Goal: Task Accomplishment & Management: Use online tool/utility

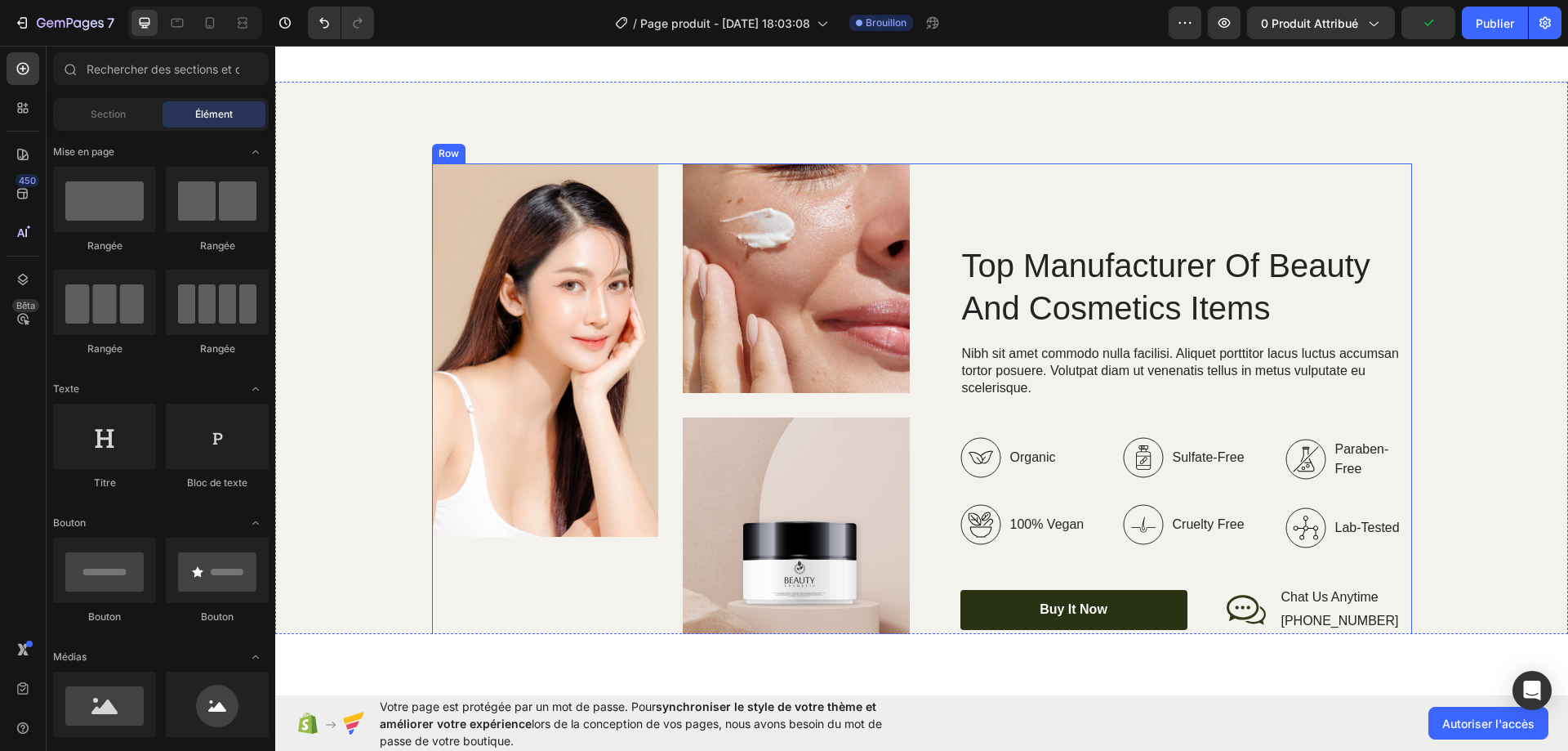
scroll to position [2370, 0]
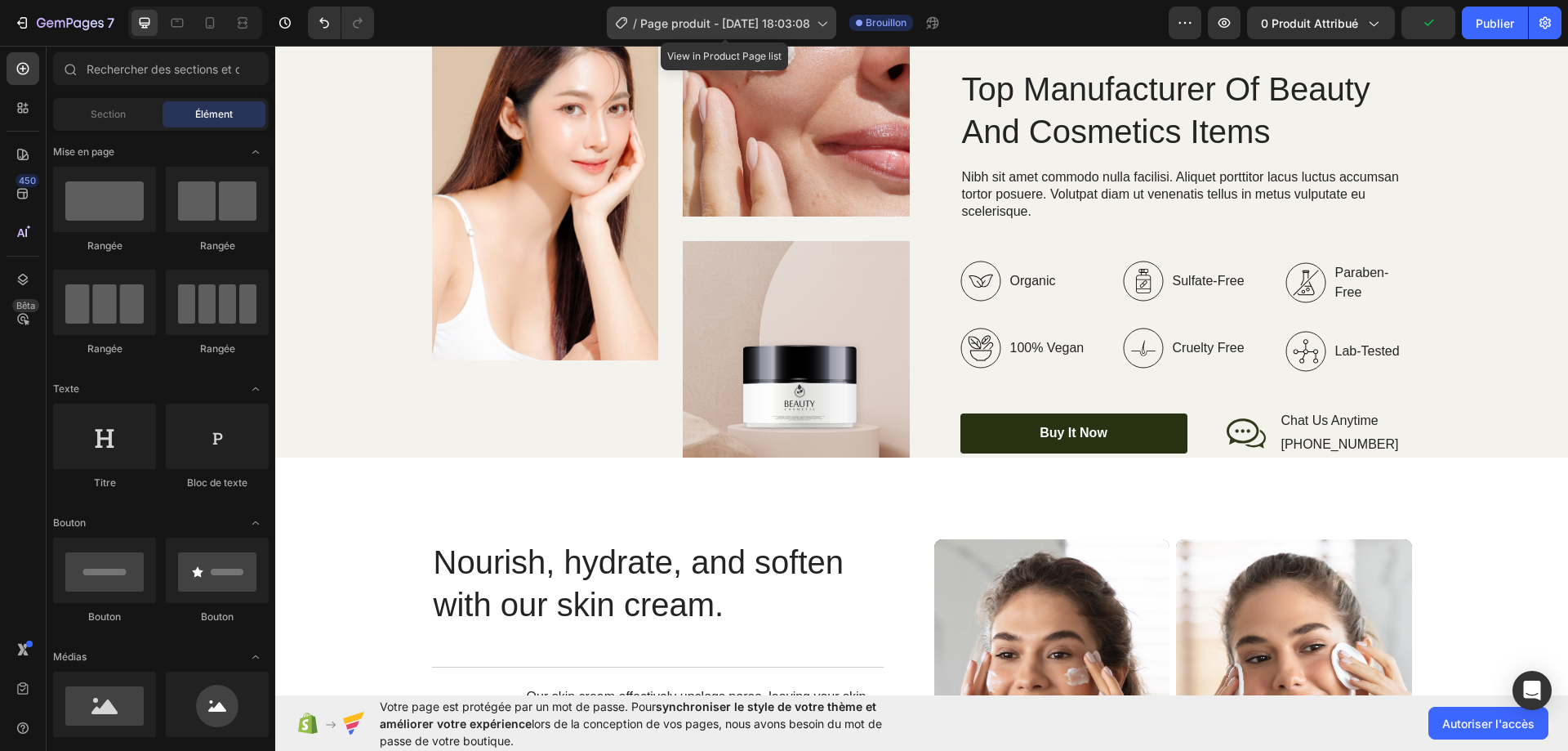
click at [828, 31] on div "/ Page produit - 26 sept. 18:03:08" at bounding box center [721, 23] width 230 height 33
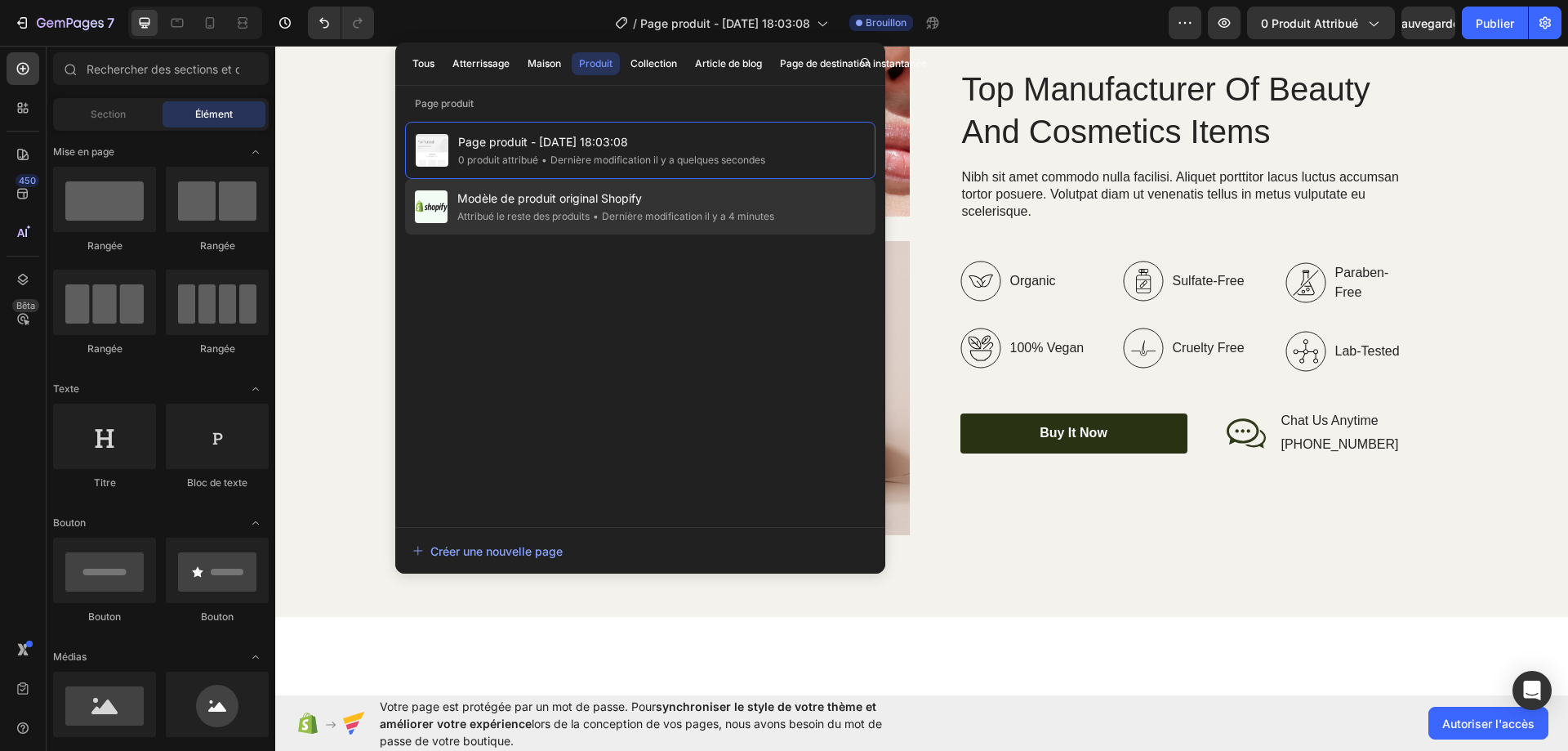
click at [781, 217] on div "Modèle de produit original Shopify Attribué le reste des produits • Dernière mo…" at bounding box center [640, 206] width 470 height 56
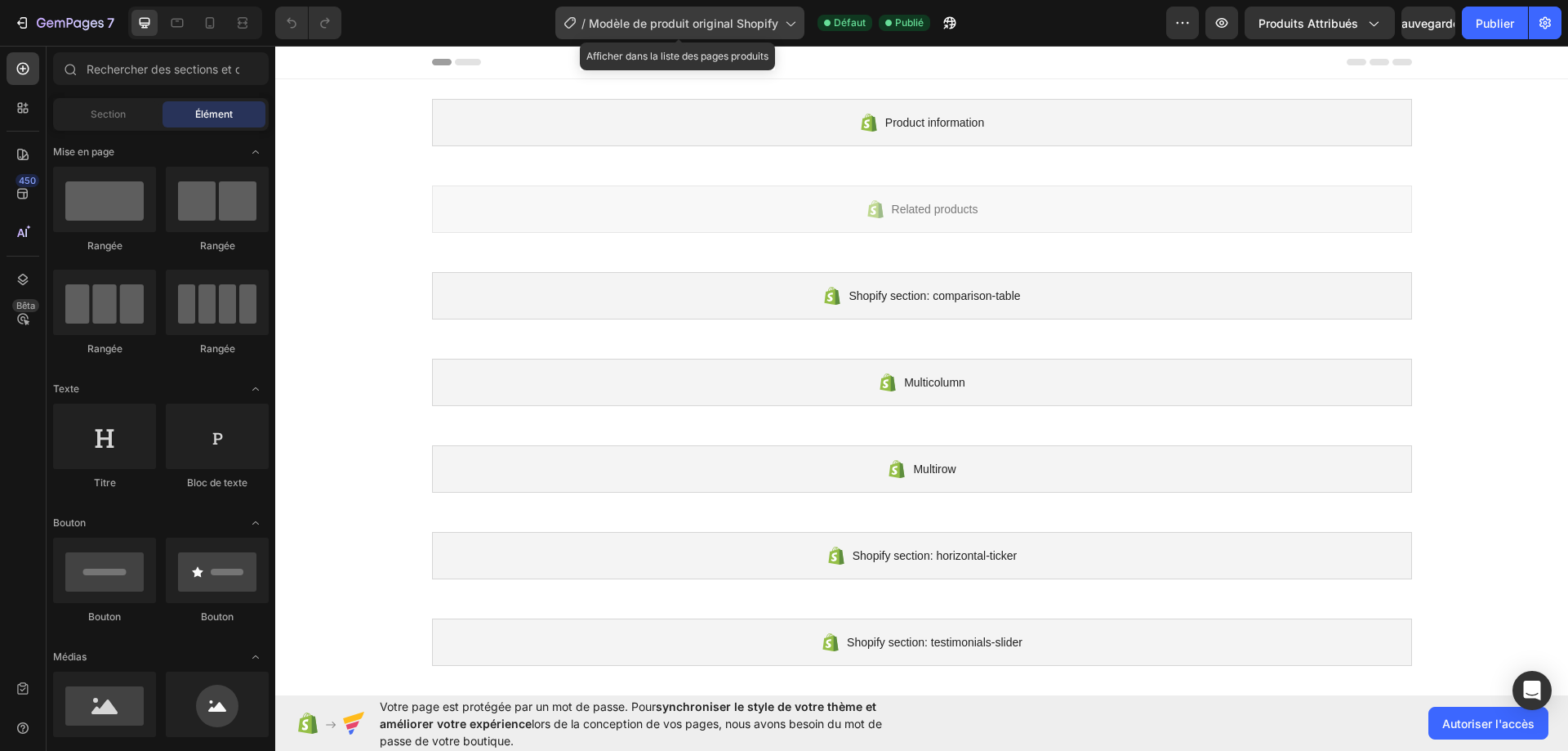
click at [778, 21] on font "Modèle de produit original Shopify" at bounding box center [683, 23] width 190 height 14
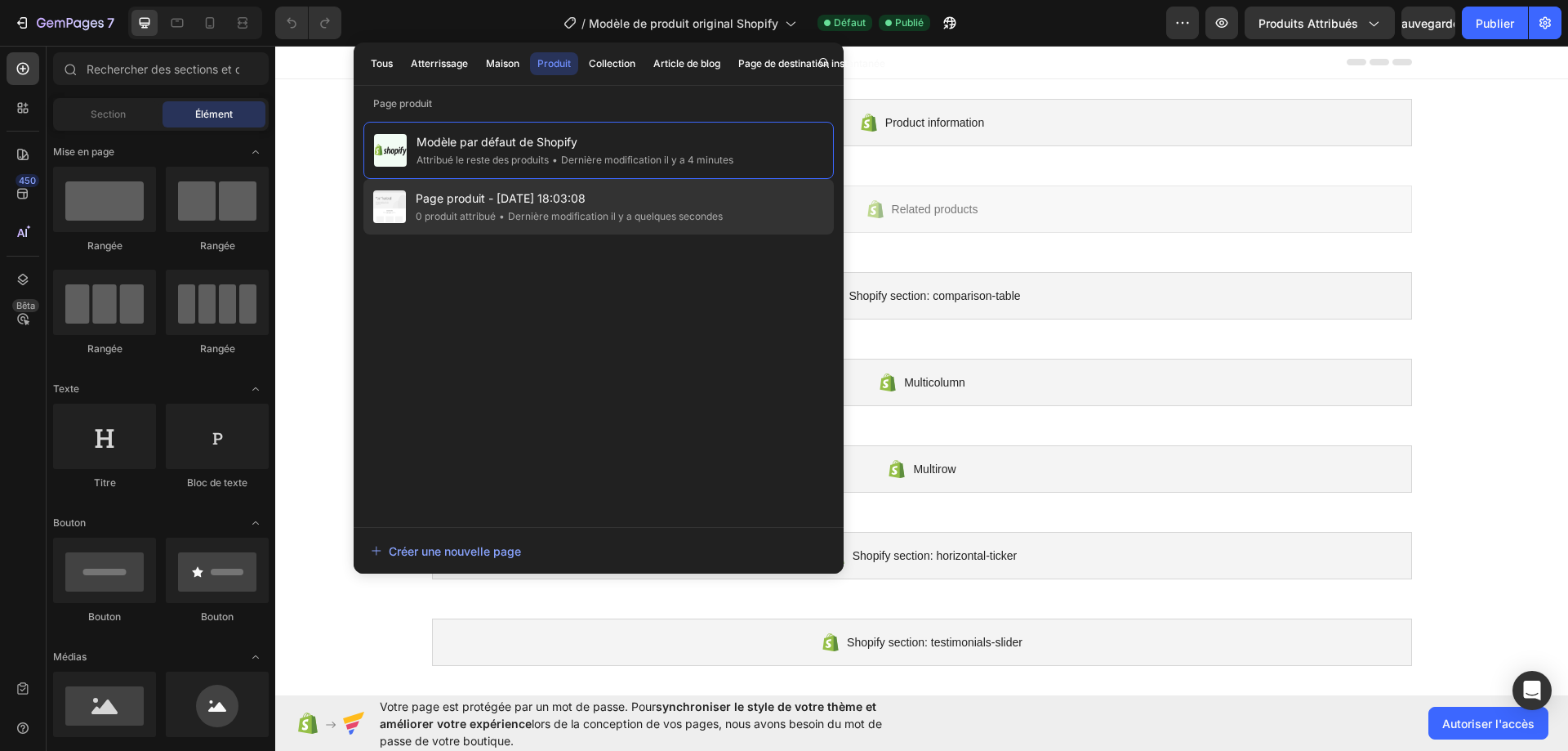
click at [693, 202] on span "Page produit - [DATE] 18:03:08" at bounding box center [570, 198] width 307 height 20
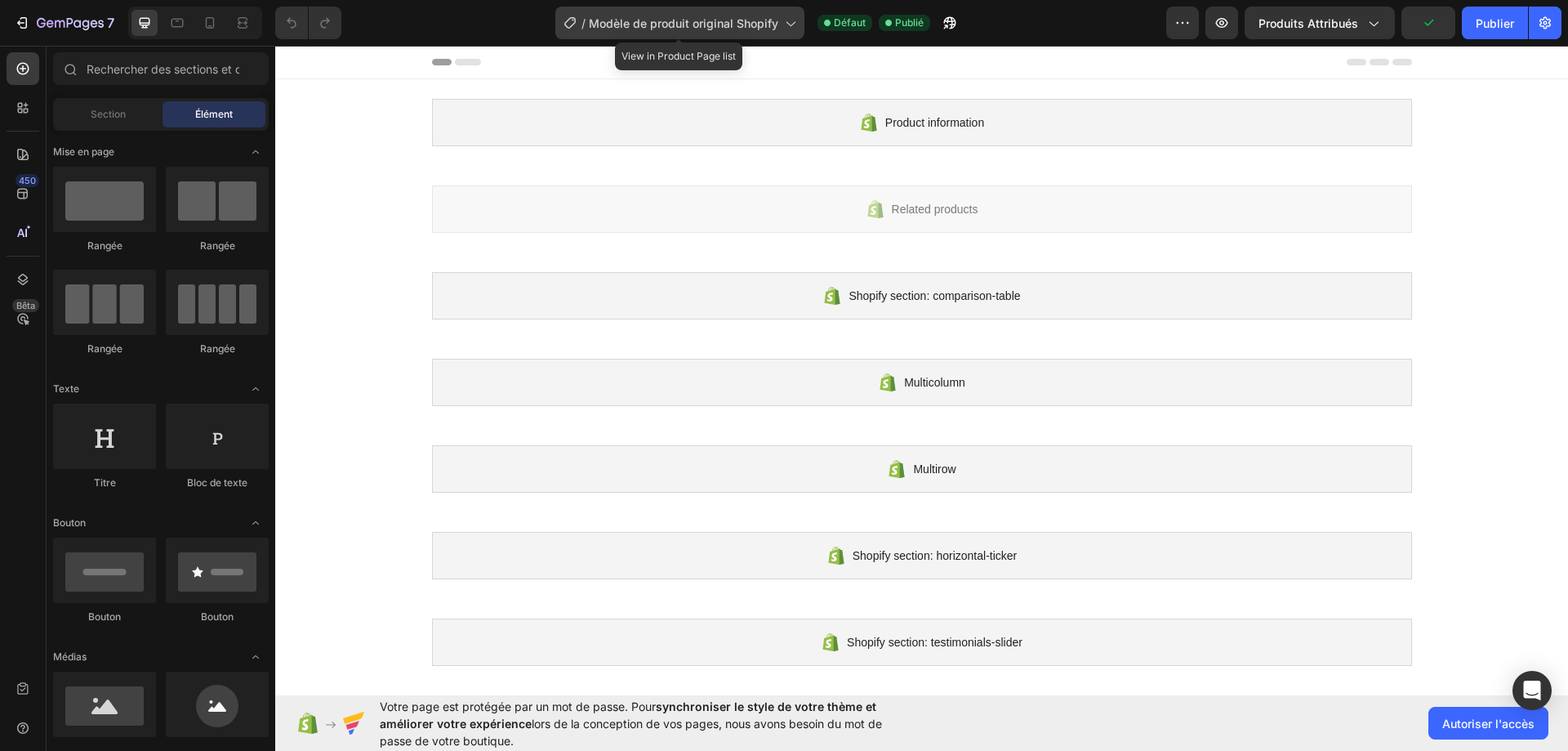
click at [782, 26] on icon at bounding box center [789, 22] width 16 height 16
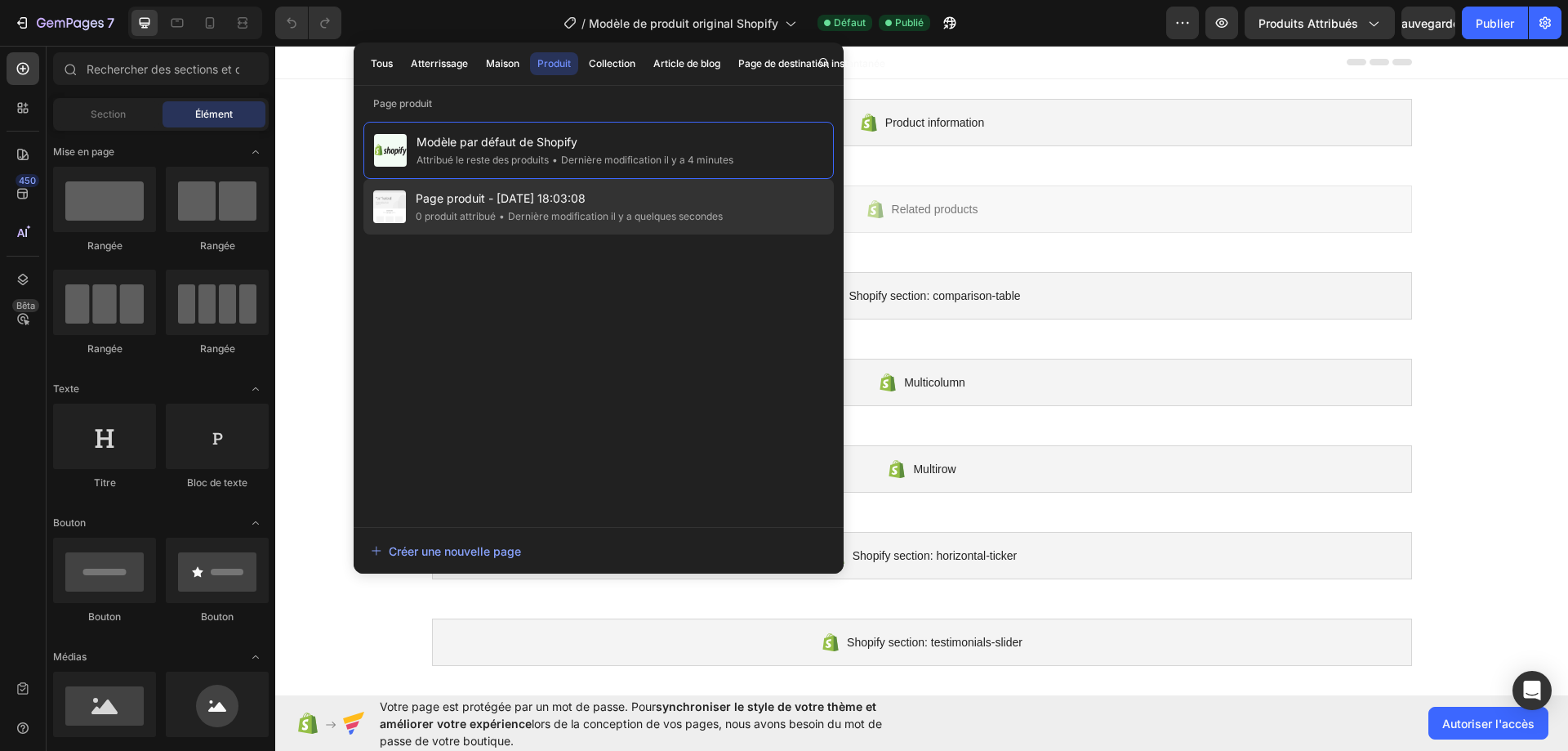
click at [556, 220] on font "Dernière modification il y a quelques secondes" at bounding box center [615, 216] width 214 height 12
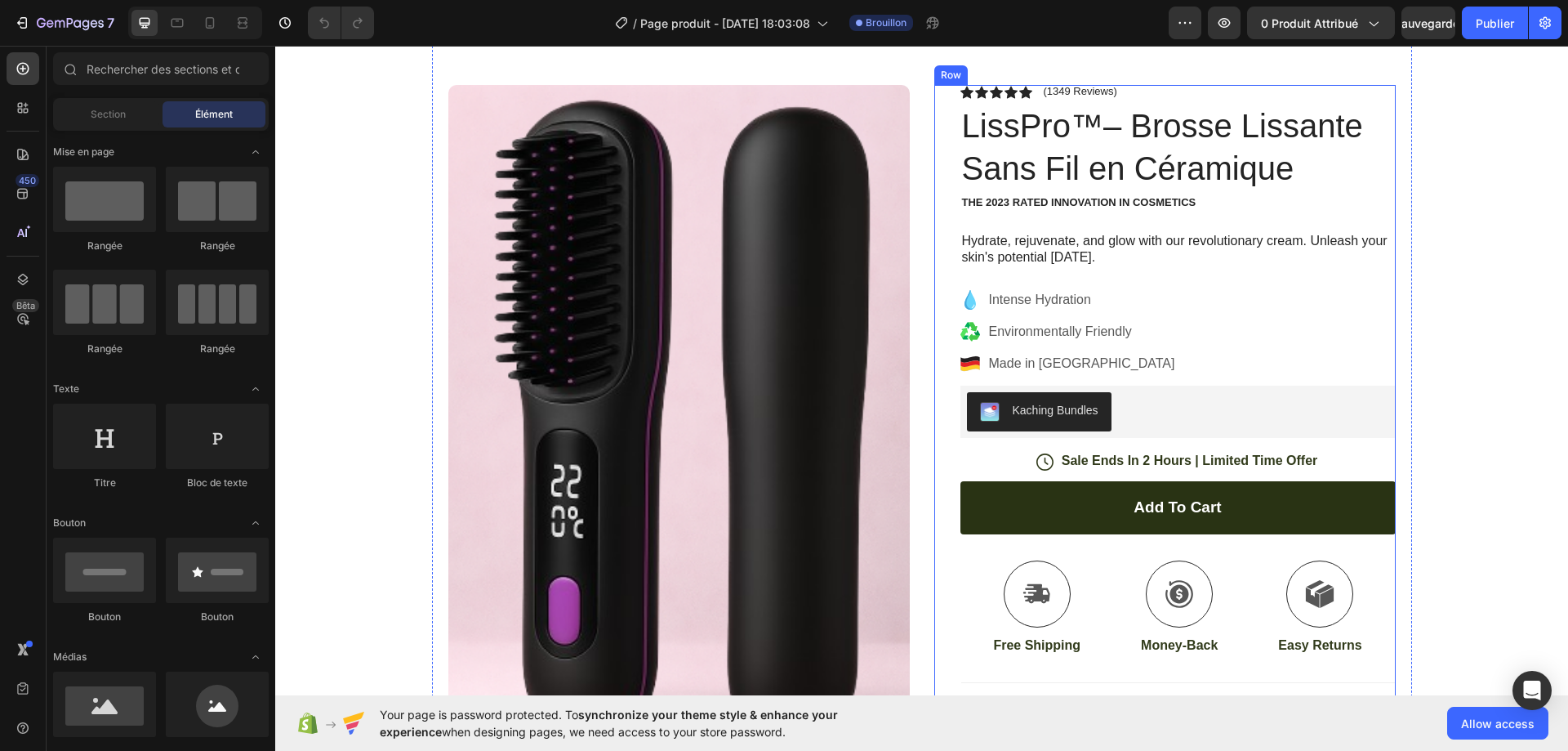
scroll to position [82, 0]
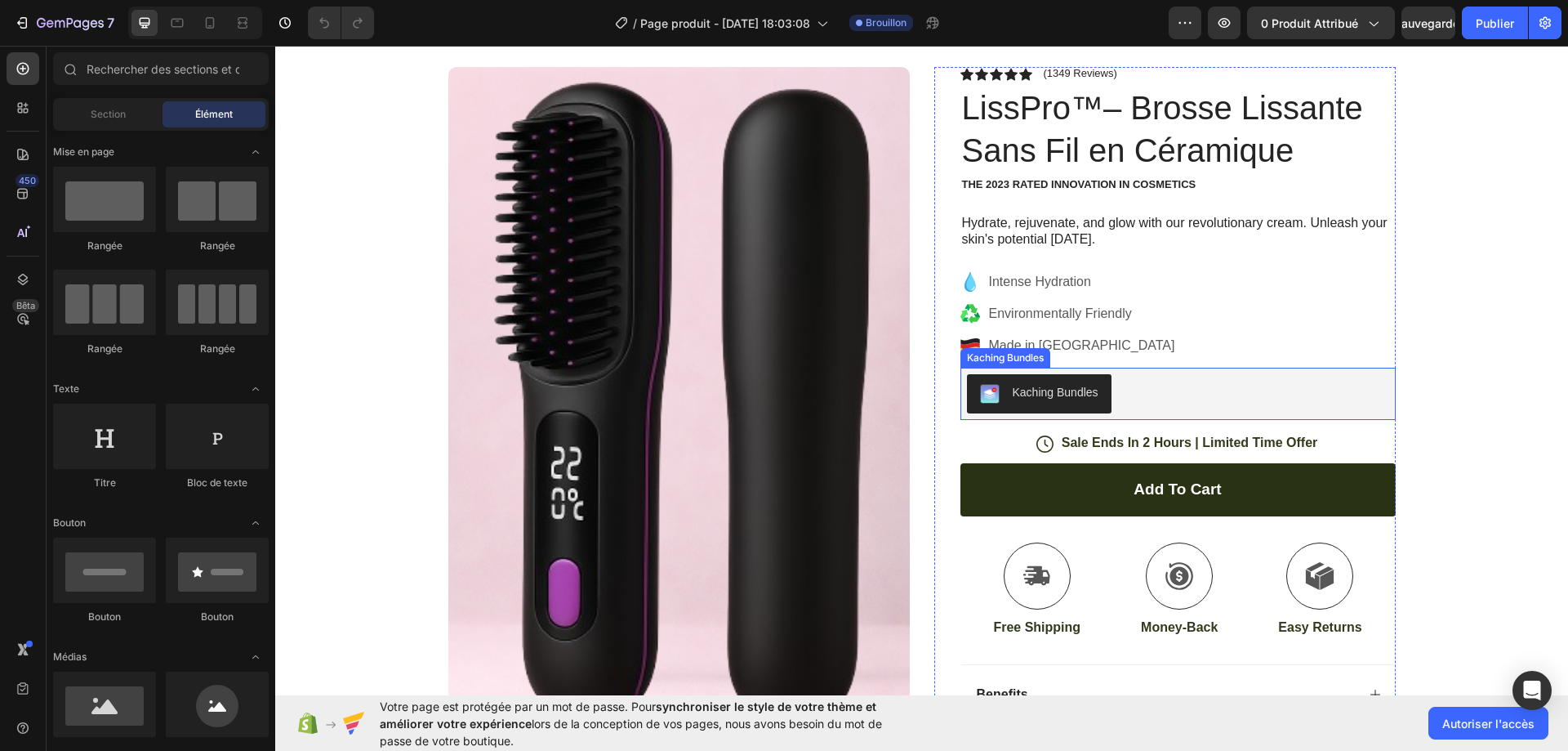
click at [1081, 393] on div "Kaching Bundles" at bounding box center [1055, 392] width 86 height 17
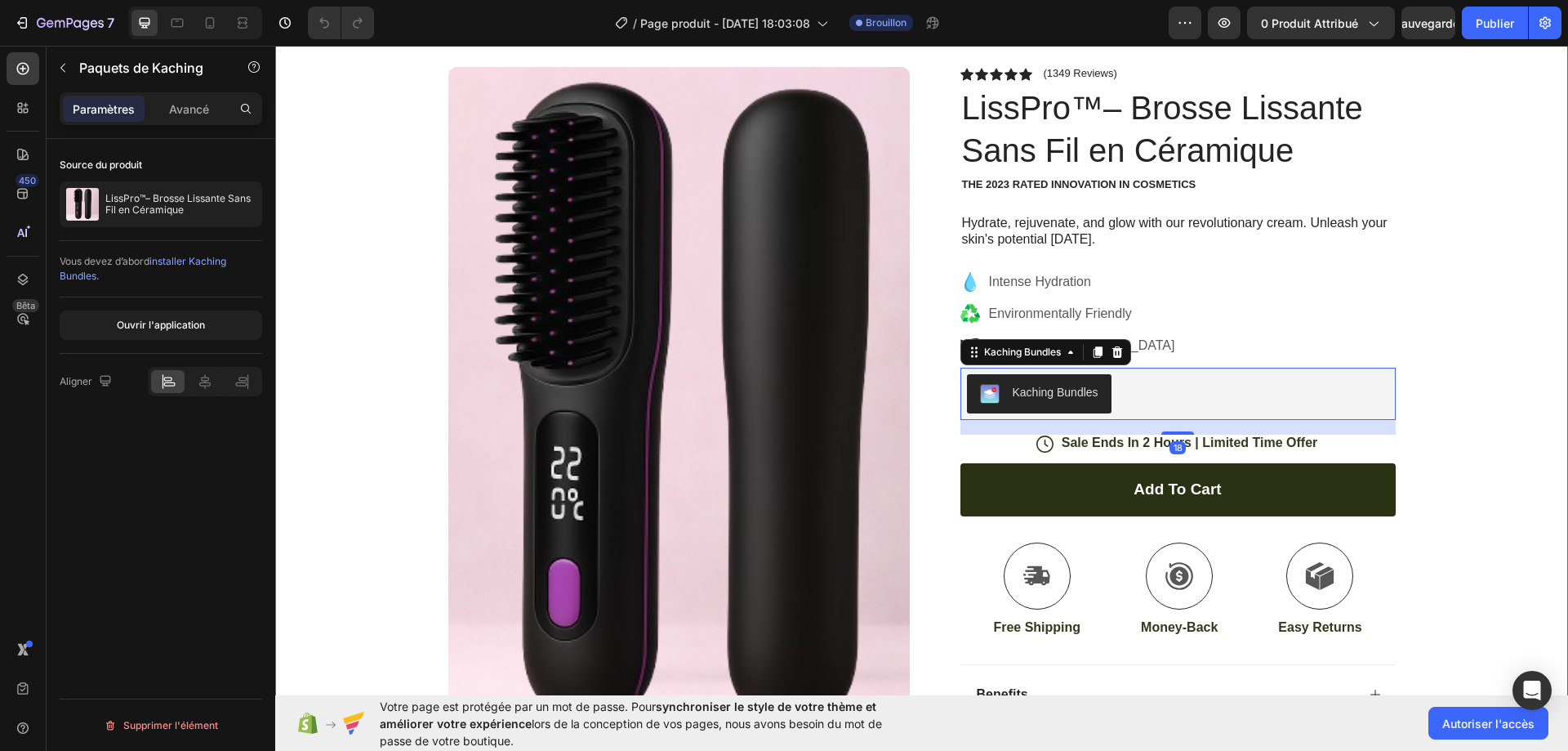
click at [1547, 298] on div "Icon Free Shipping Today Only Text Block Row Icon 84,000+ Happy Customer Text B…" at bounding box center [921, 550] width 1293 height 1105
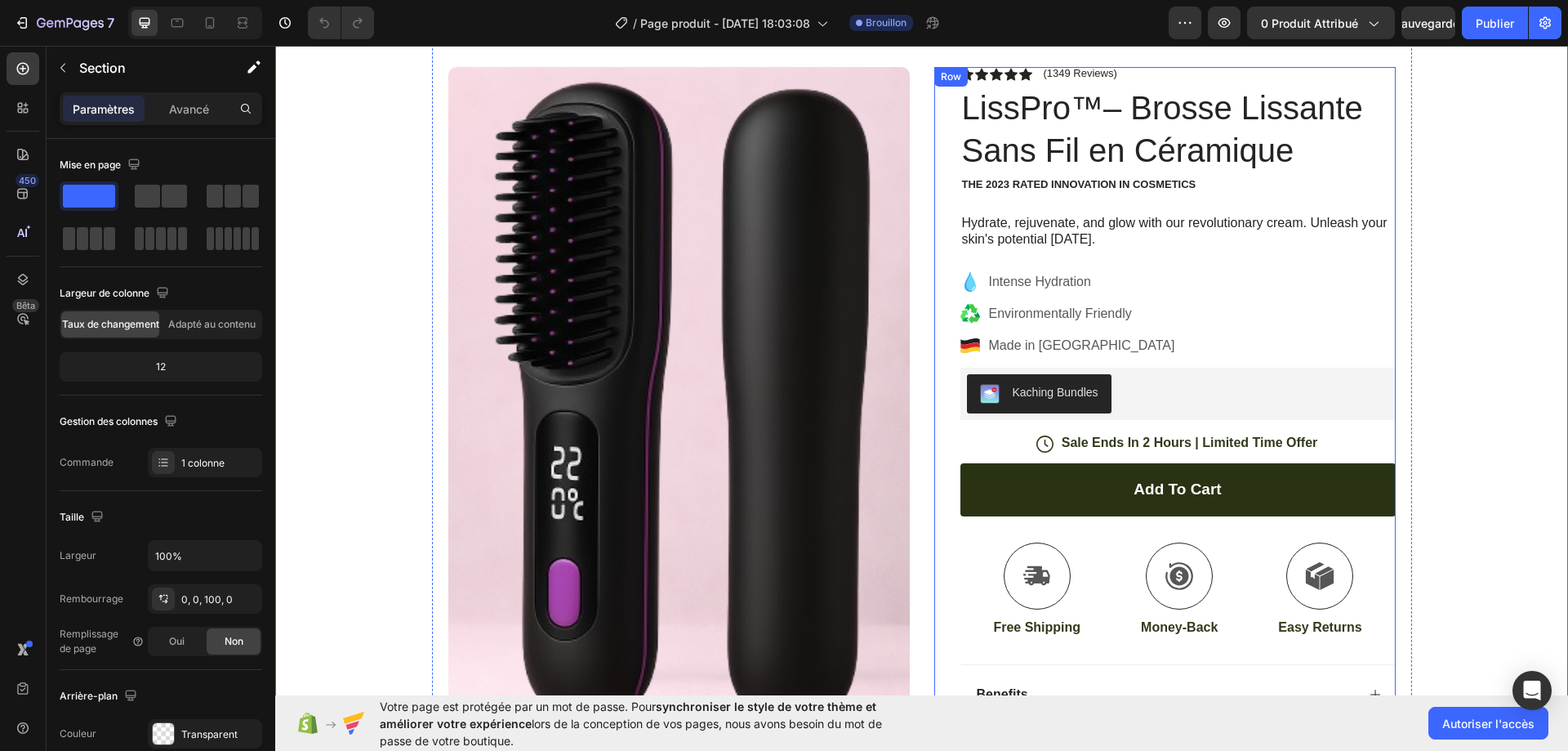
scroll to position [163, 0]
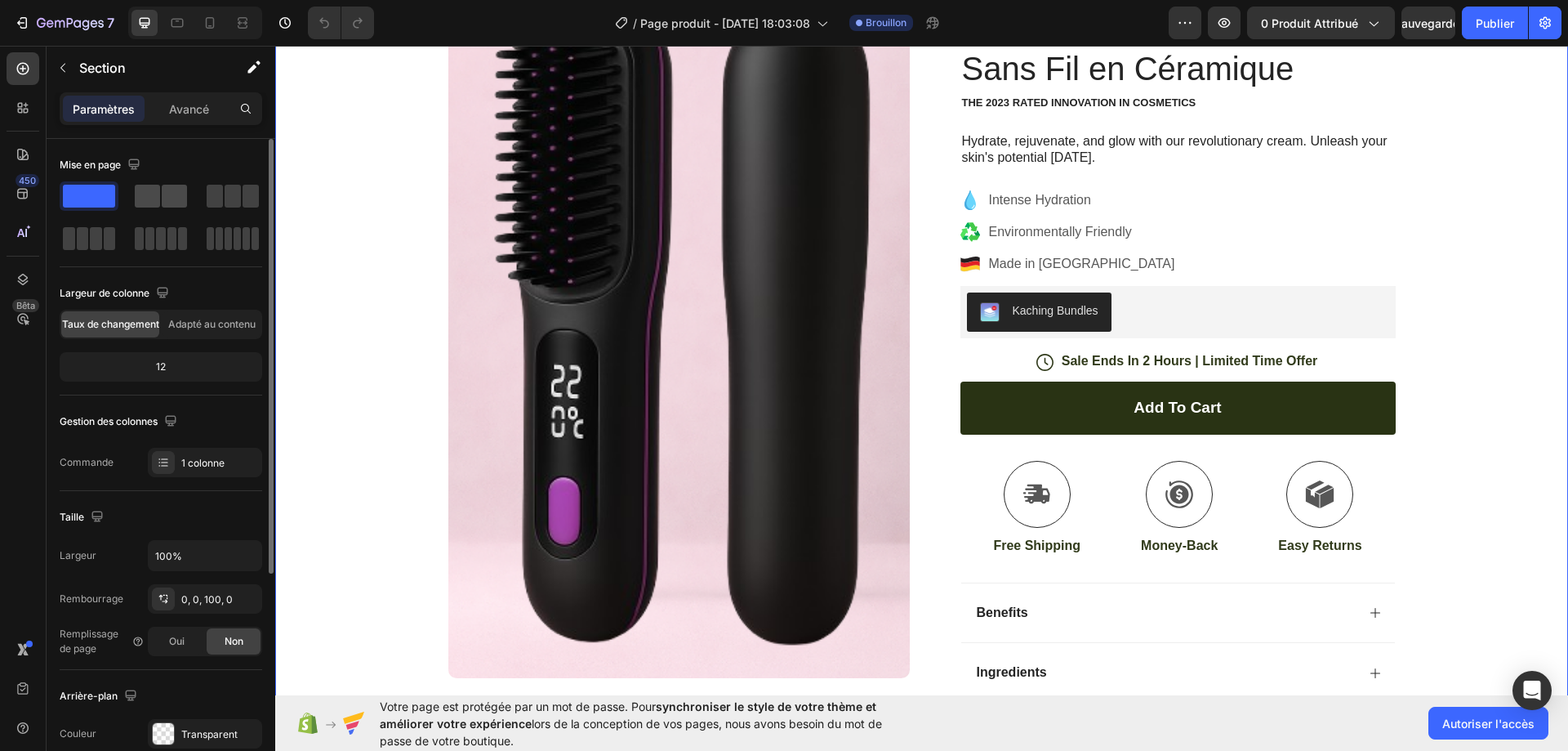
click at [166, 206] on span at bounding box center [174, 196] width 26 height 23
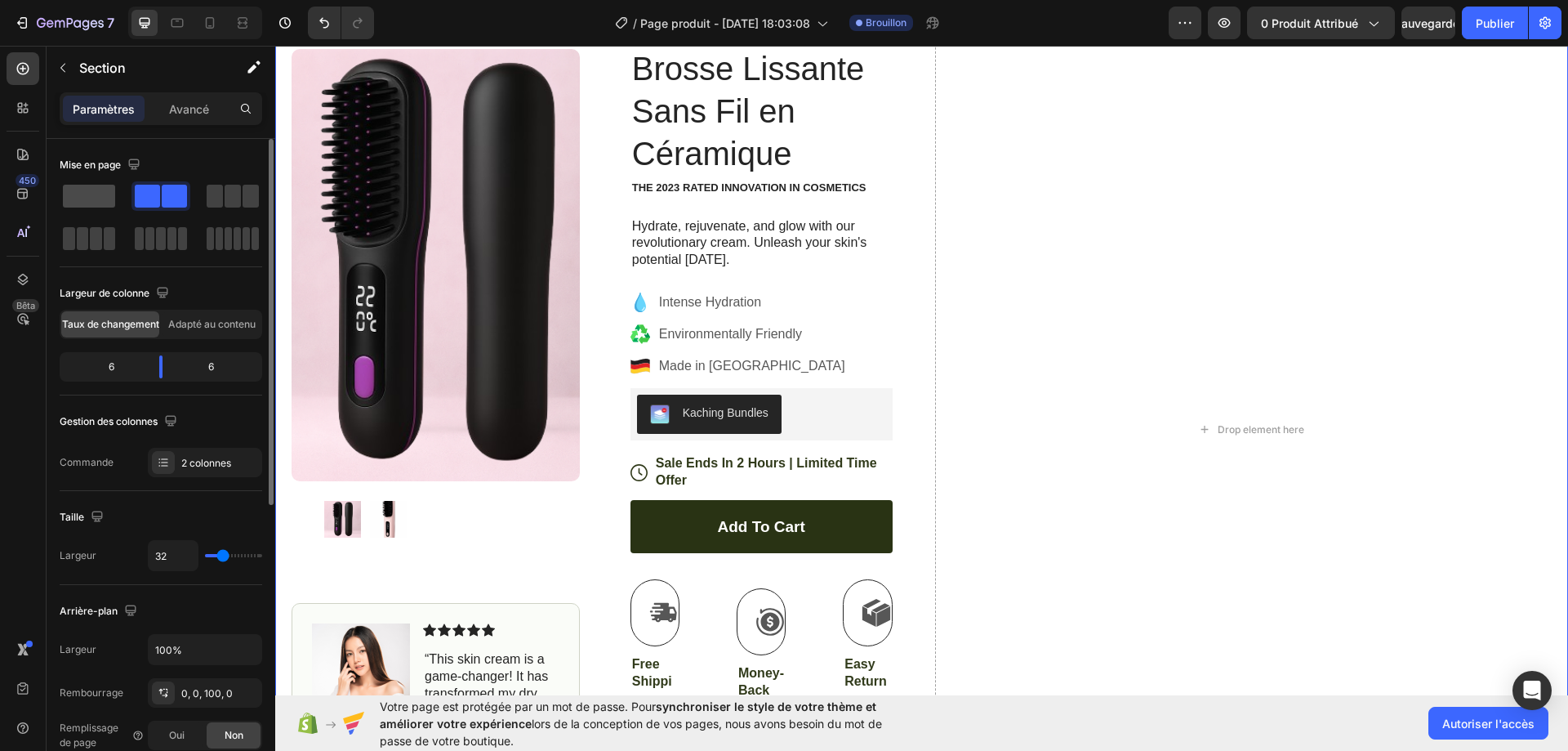
click at [91, 205] on span at bounding box center [88, 196] width 52 height 23
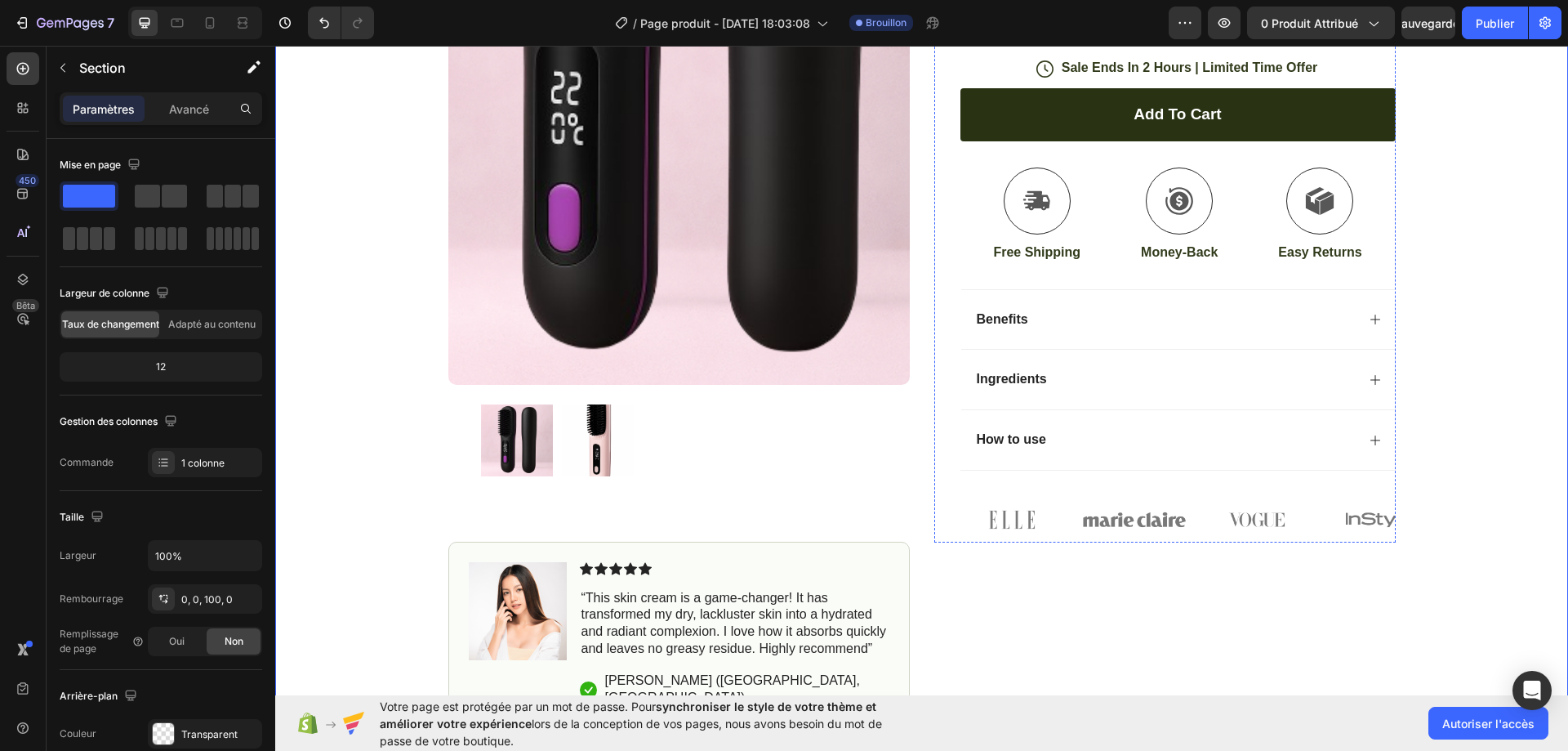
scroll to position [490, 0]
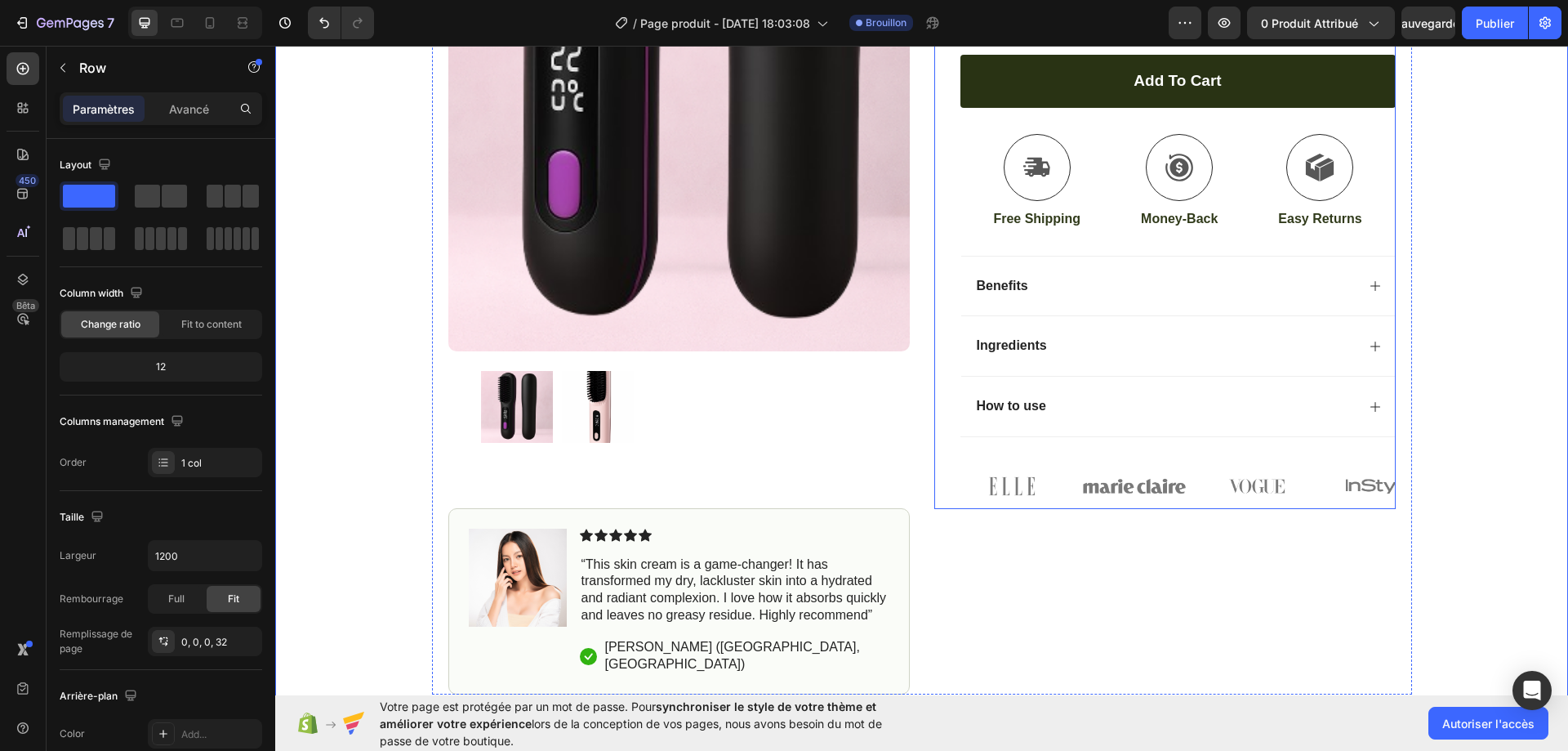
click at [1046, 240] on div "Icon Icon Icon Icon Icon Icon List (1349 Reviews) Text Block Row LissPro™– Bros…" at bounding box center [1178, 83] width 435 height 851
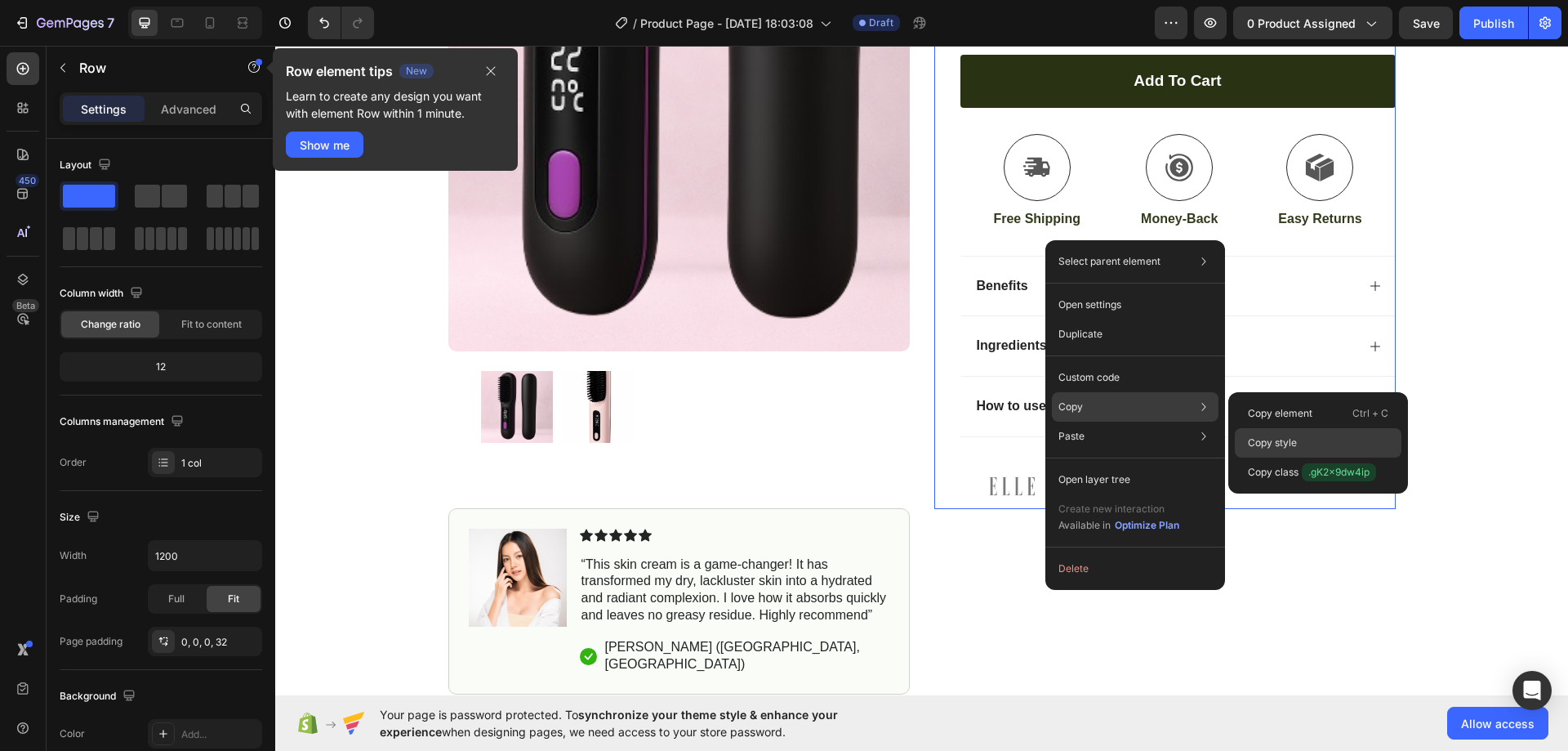
click at [1278, 436] on p "Copy style" at bounding box center [1272, 442] width 49 height 15
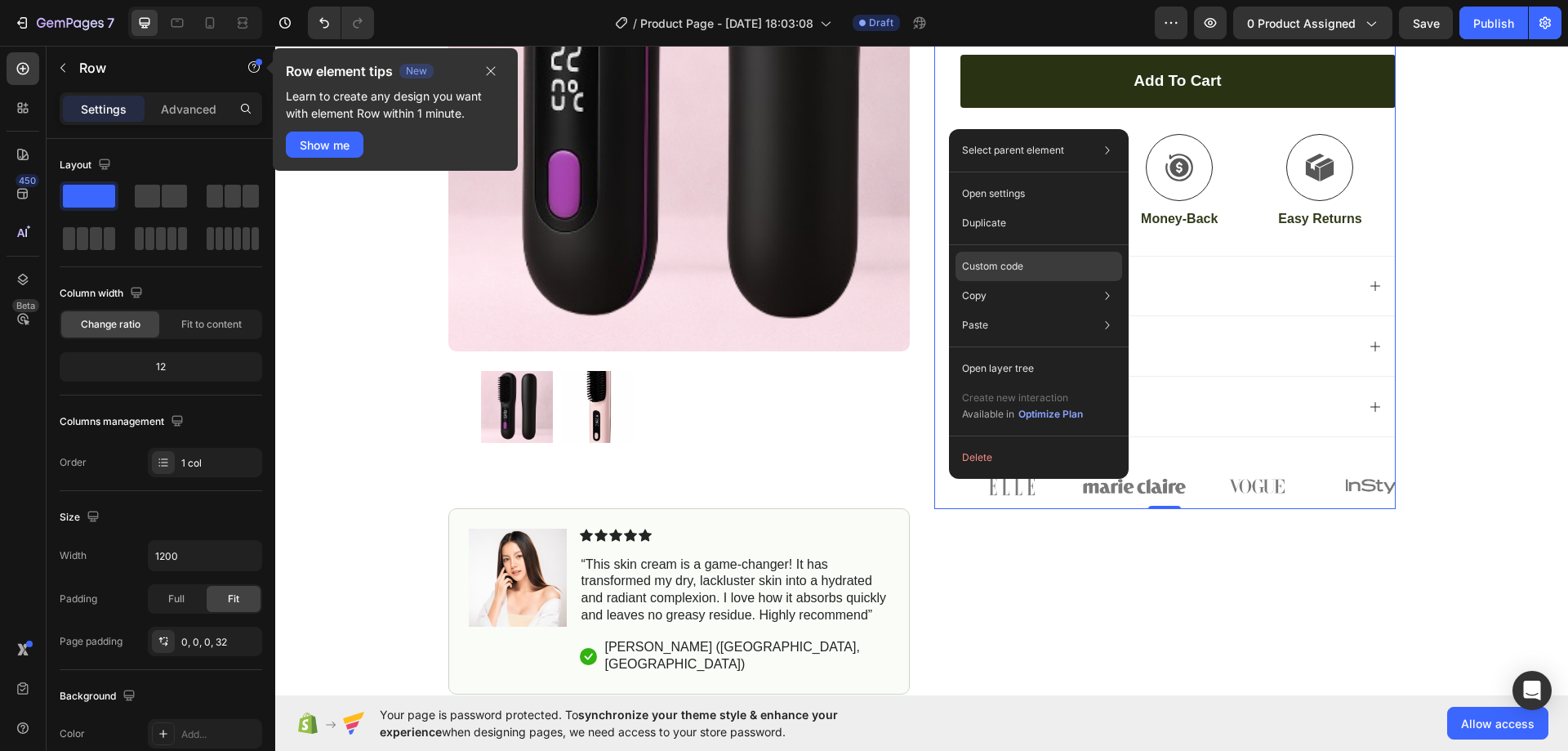
click at [1062, 254] on div "Custom code" at bounding box center [1039, 266] width 166 height 29
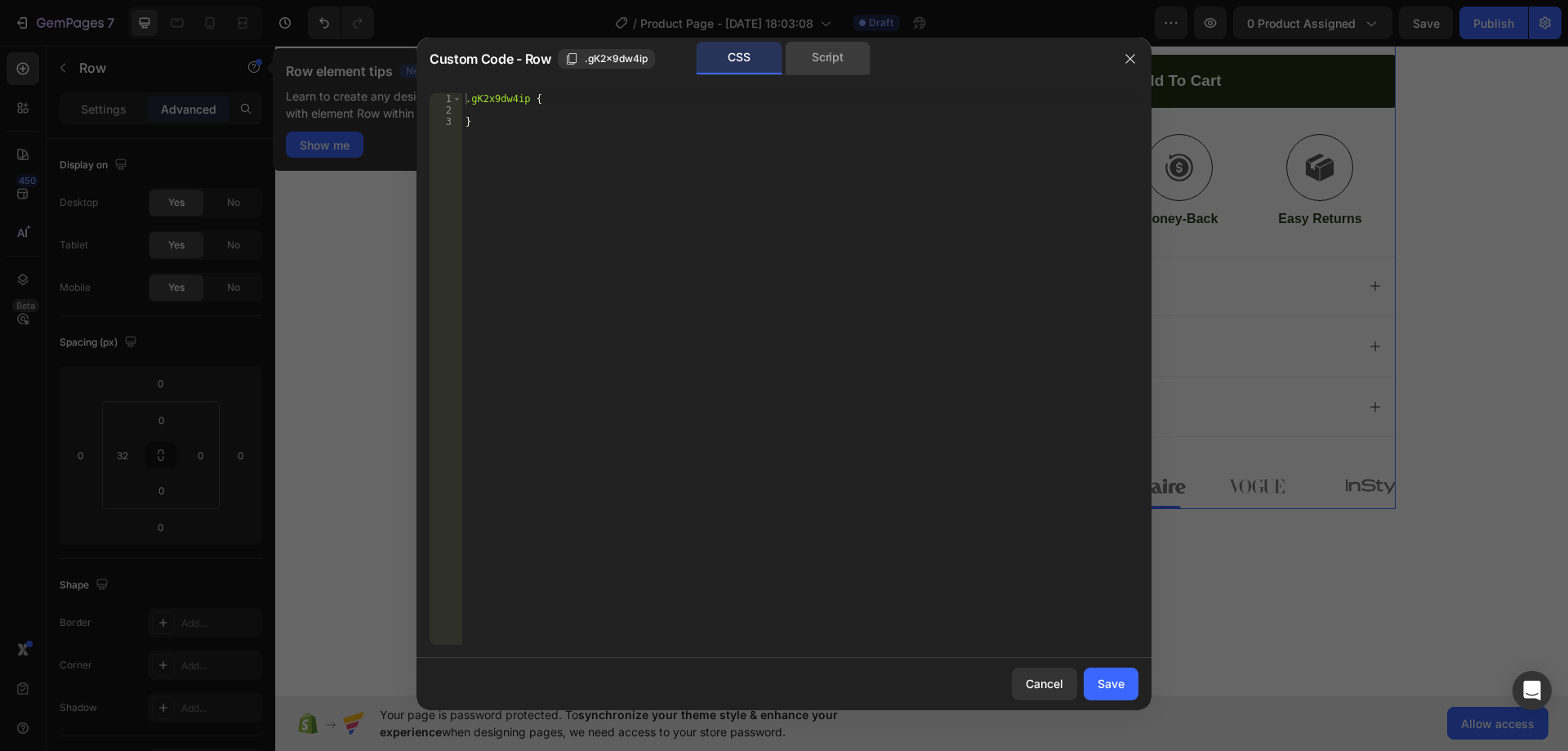
click at [827, 58] on div "Script" at bounding box center [828, 58] width 86 height 33
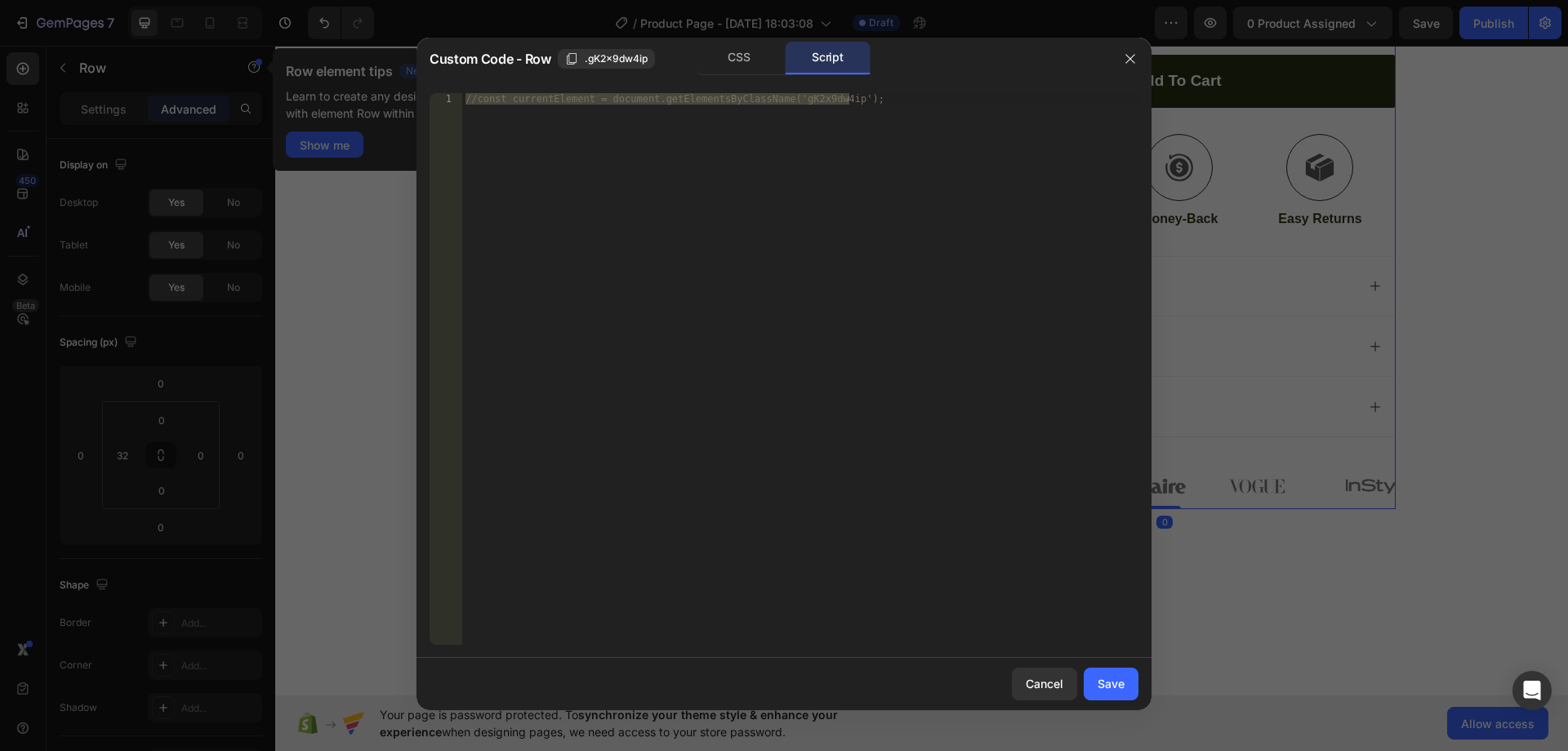
type textarea "//const currentElement = document.getElementsByClassName('gK2x9dw4ip');"
click at [689, 148] on div "//const currentElement = document.getElementsByClassName('gK2x9dw4ip');" at bounding box center [800, 369] width 676 height 552
click at [729, 59] on div "CSS" at bounding box center [739, 58] width 86 height 33
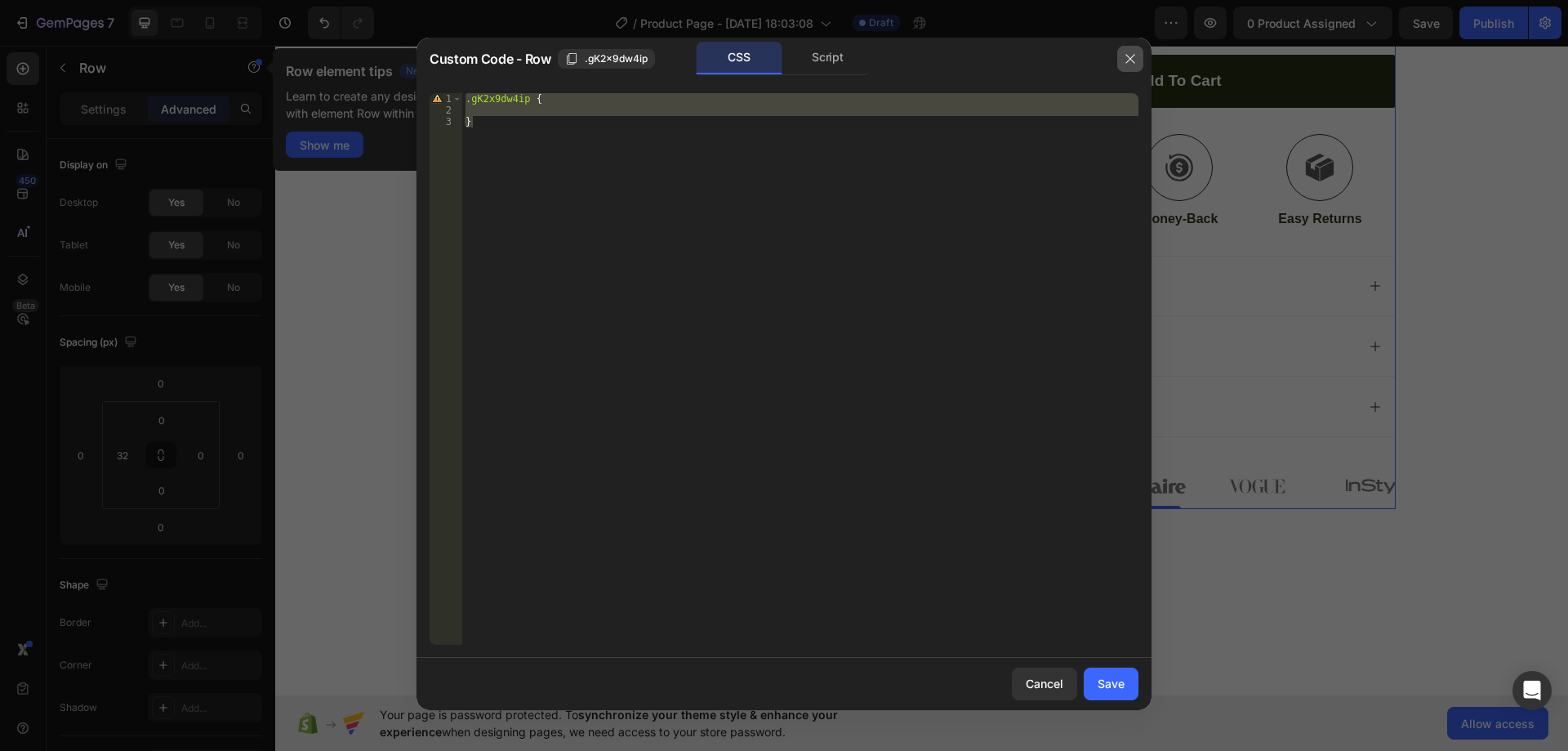
click at [1124, 51] on button "button" at bounding box center [1130, 58] width 26 height 26
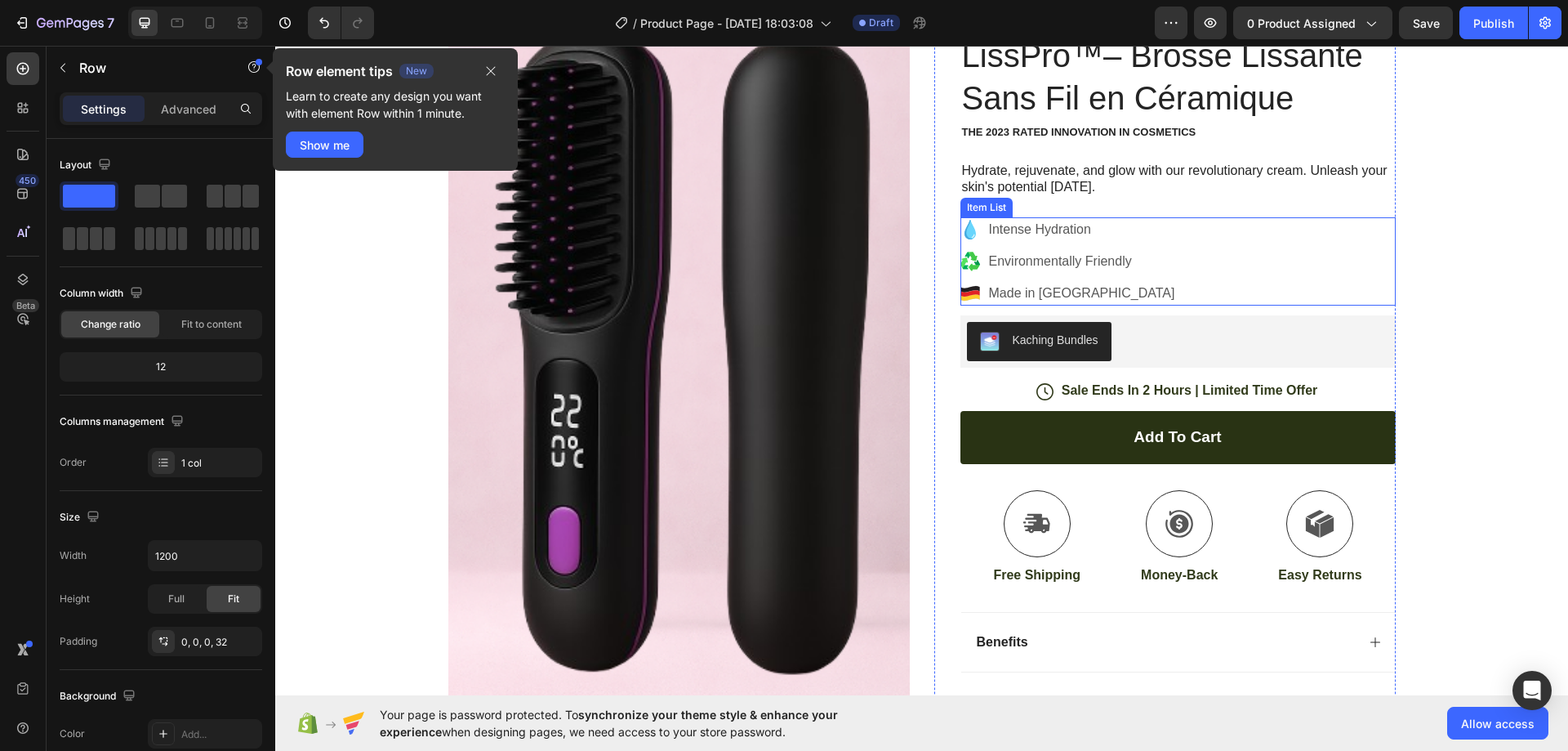
scroll to position [0, 0]
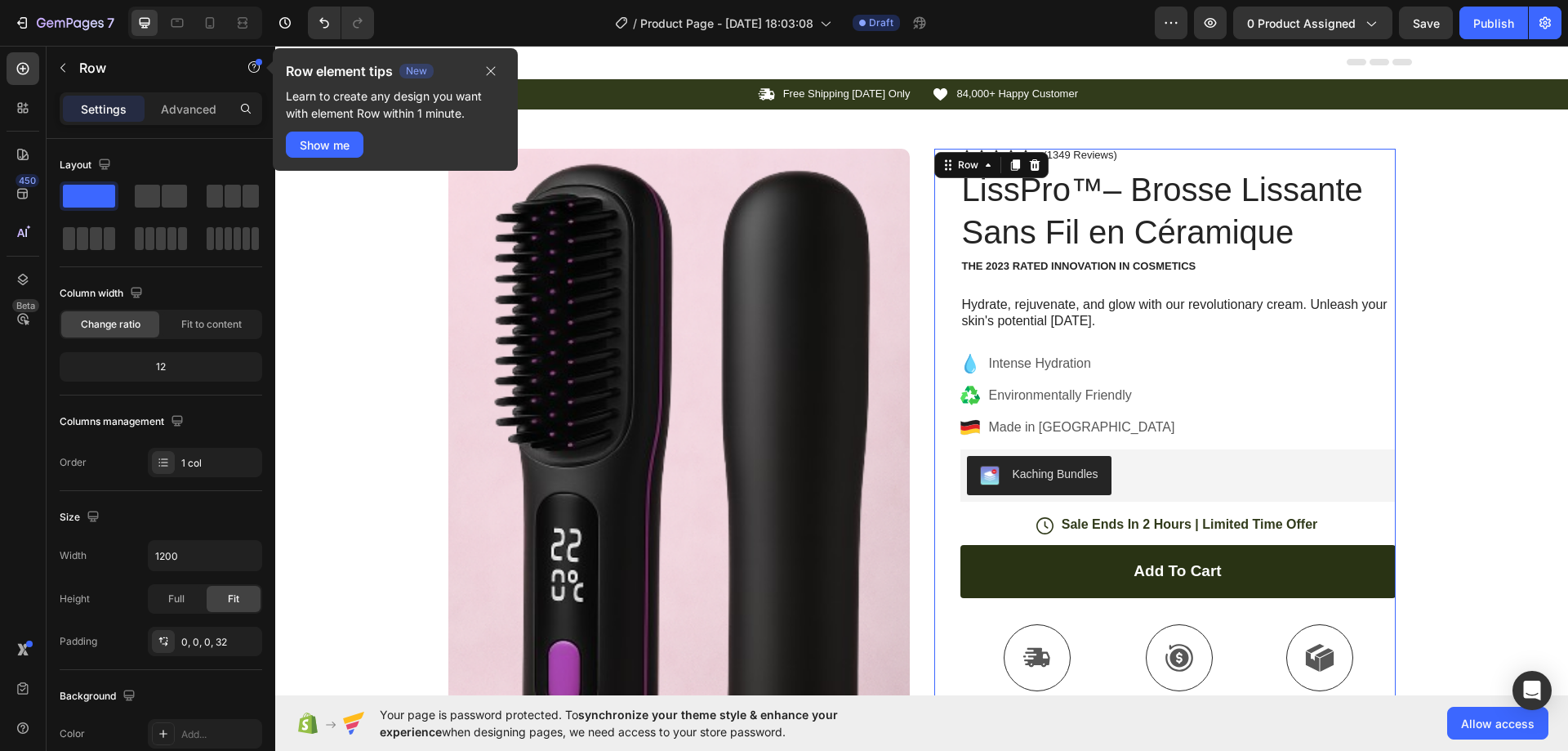
click at [934, 191] on div "Icon Icon Icon Icon Icon Icon List (1349 Reviews) Text Block Row LissPro™– Bros…" at bounding box center [1165, 573] width 461 height 851
click at [25, 30] on icon "button" at bounding box center [21, 22] width 16 height 16
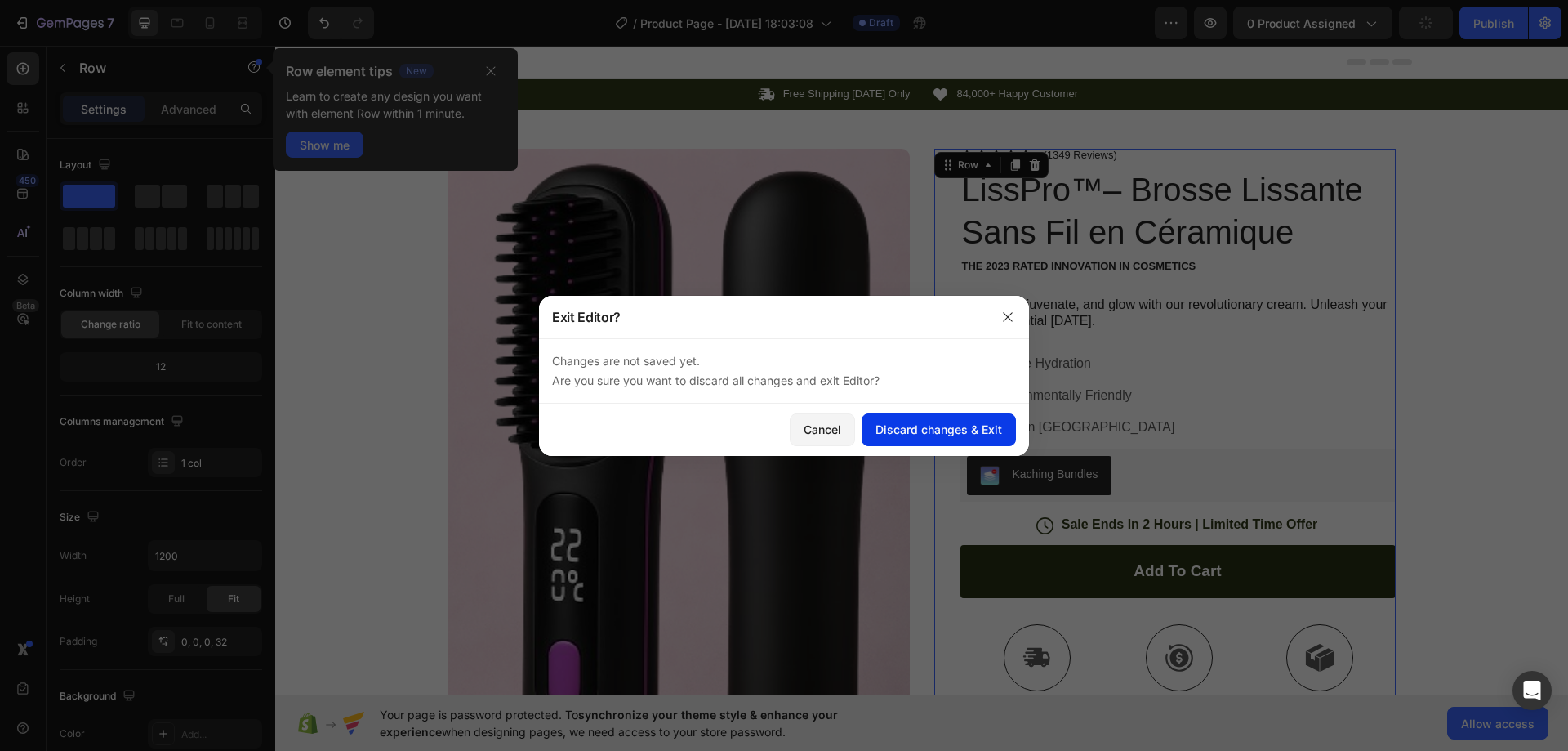
click at [898, 428] on div "Discard changes & Exit" at bounding box center [939, 429] width 127 height 17
